Goal: Browse casually

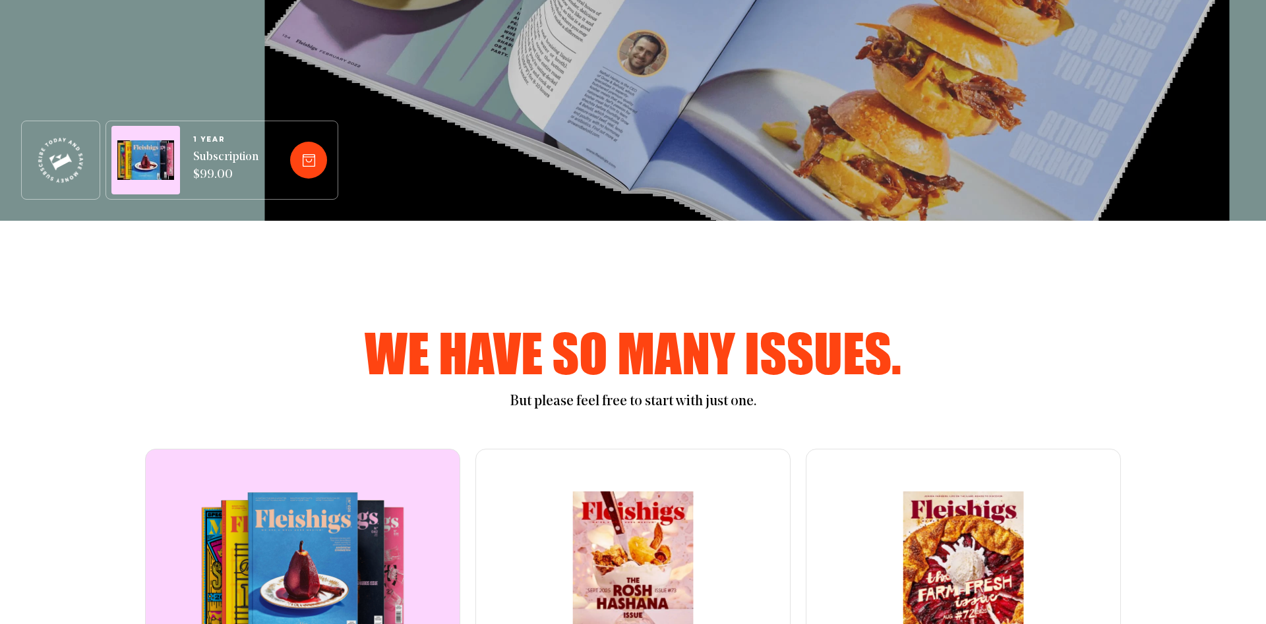
scroll to position [673, 0]
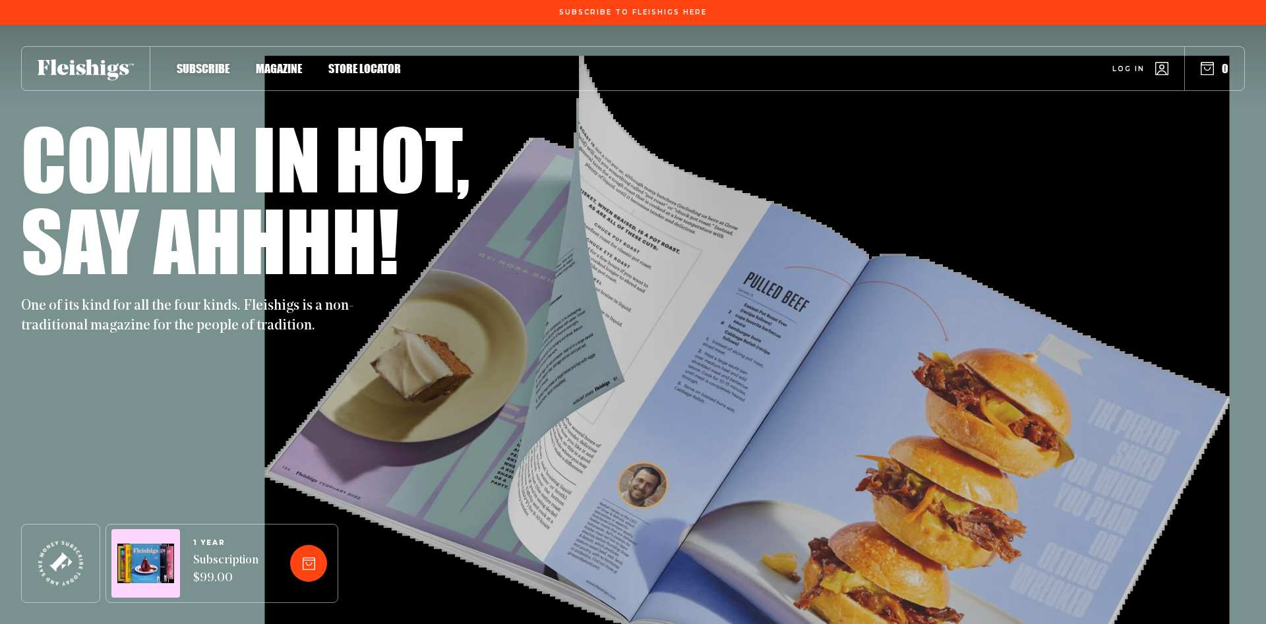
scroll to position [673, 0]
